Goal: Information Seeking & Learning: Learn about a topic

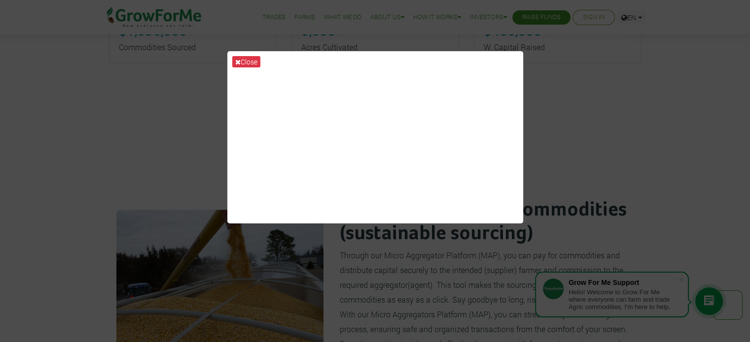
scroll to position [495, 0]
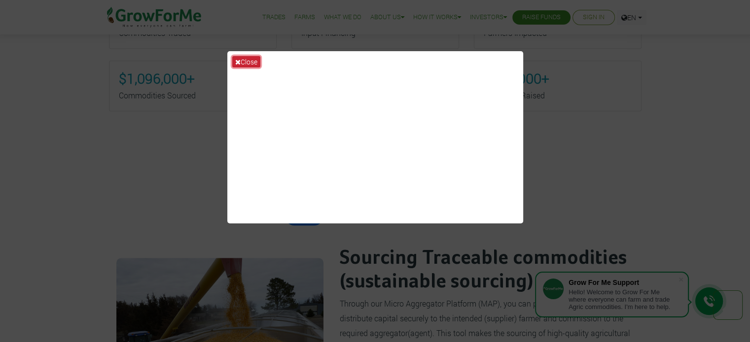
click at [248, 60] on button "Close" at bounding box center [246, 61] width 28 height 11
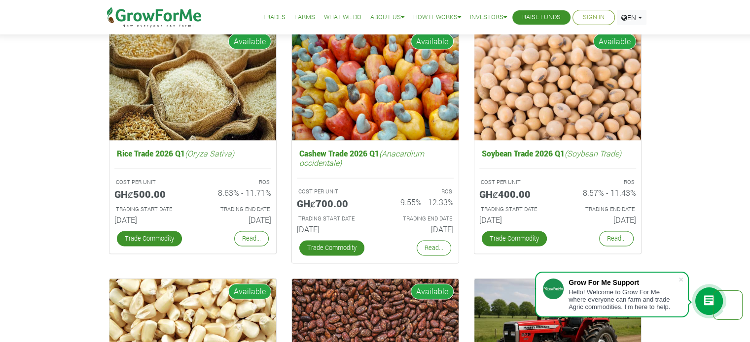
scroll to position [1370, 0]
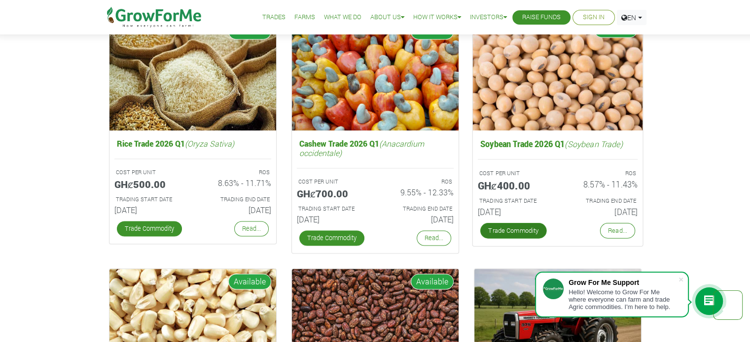
click at [514, 237] on link "Trade Commodity" at bounding box center [512, 231] width 67 height 16
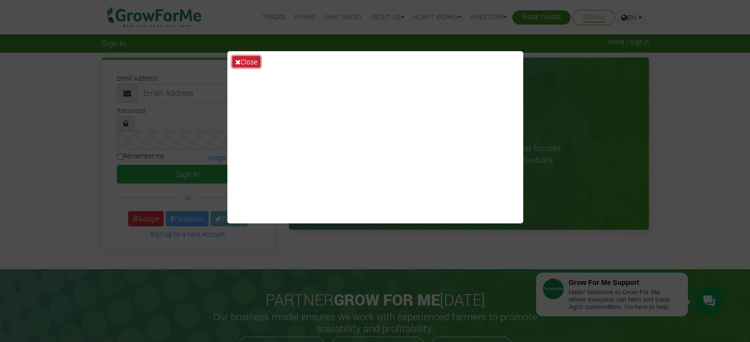
click at [252, 59] on button "Close" at bounding box center [246, 61] width 28 height 11
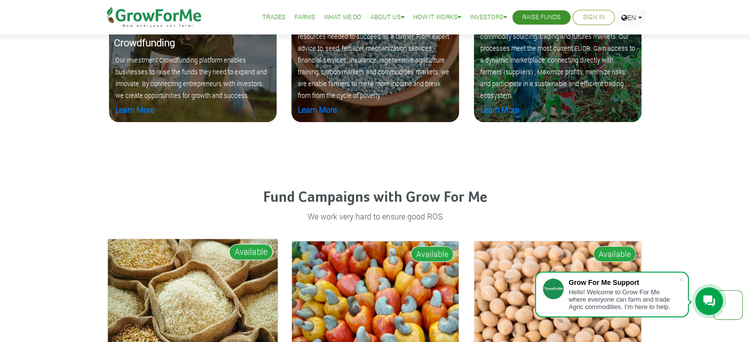
scroll to position [1142, 0]
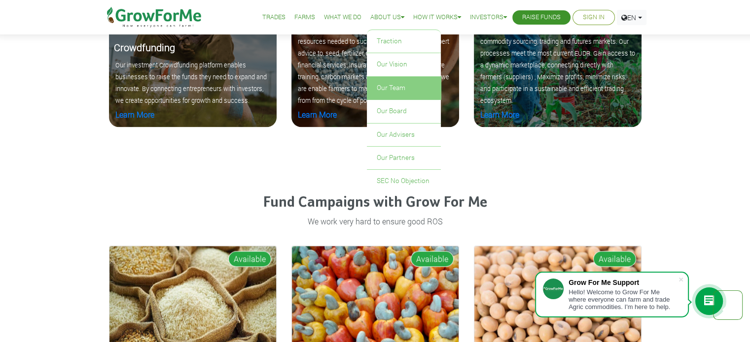
click at [380, 91] on link "Our Team" at bounding box center [404, 88] width 74 height 23
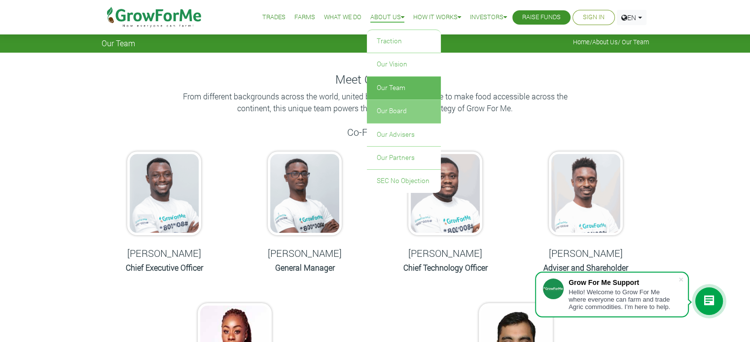
click at [384, 108] on link "Our Board" at bounding box center [404, 111] width 74 height 23
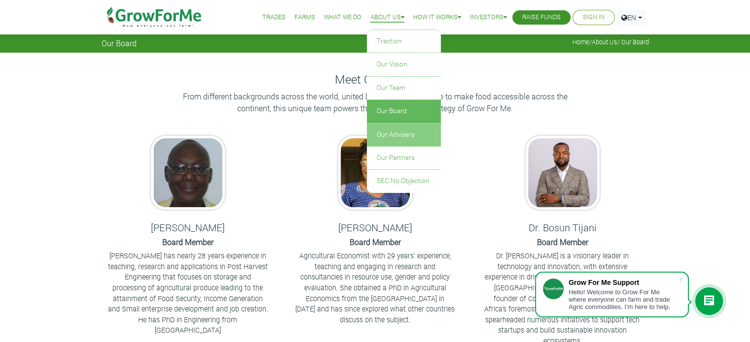
click at [385, 129] on link "Our Advisers" at bounding box center [404, 135] width 74 height 23
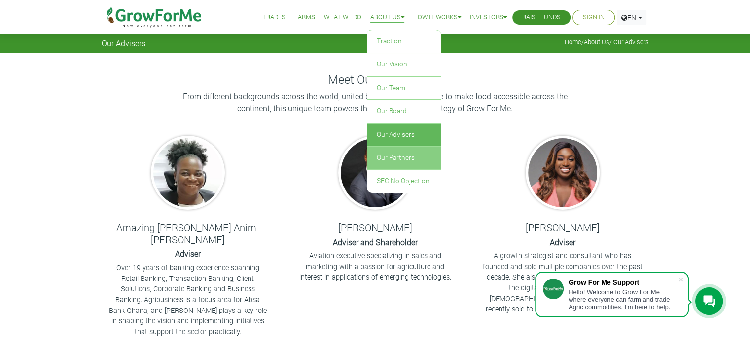
click at [380, 158] on link "Our Partners" at bounding box center [404, 158] width 74 height 23
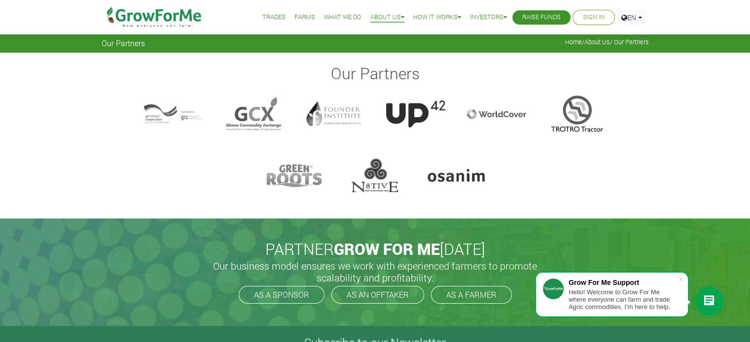
click at [330, 20] on link "What We Do" at bounding box center [342, 17] width 37 height 10
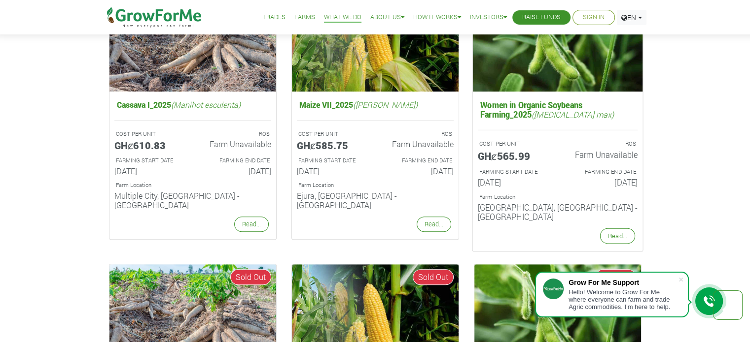
scroll to position [717, 0]
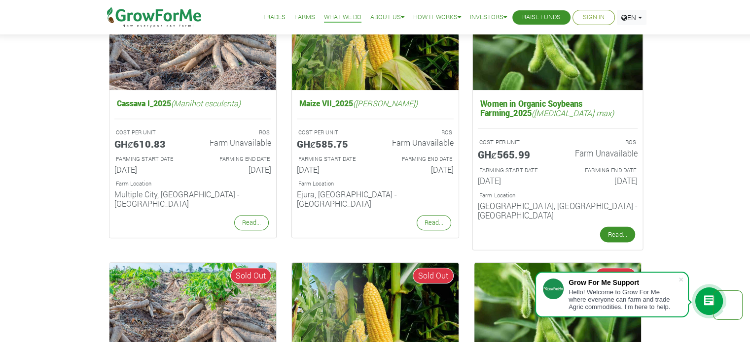
click at [604, 228] on link "Read..." at bounding box center [616, 235] width 35 height 16
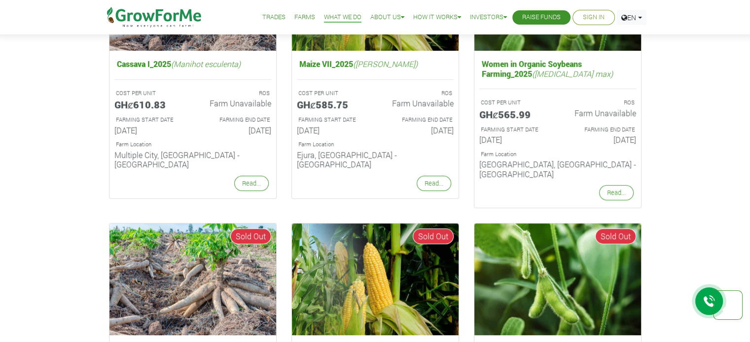
scroll to position [717, 0]
